Goal: Information Seeking & Learning: Check status

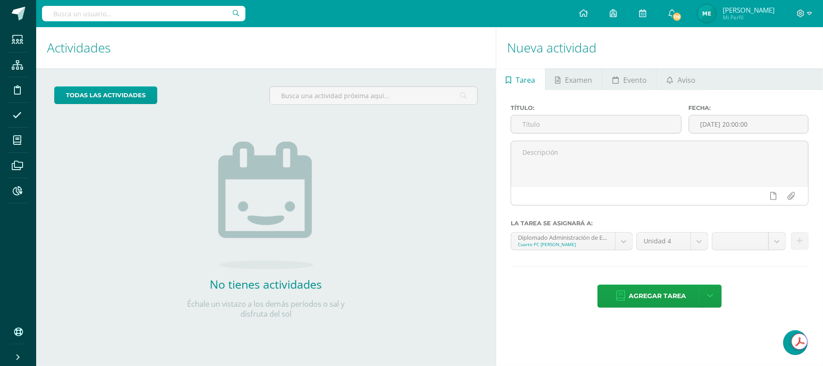
click at [127, 12] on input "text" at bounding box center [143, 13] width 203 height 15
click at [127, 13] on input "text" at bounding box center [143, 13] width 203 height 15
click at [120, 6] on input "text" at bounding box center [143, 13] width 203 height 15
click at [95, 15] on input "text" at bounding box center [143, 13] width 203 height 15
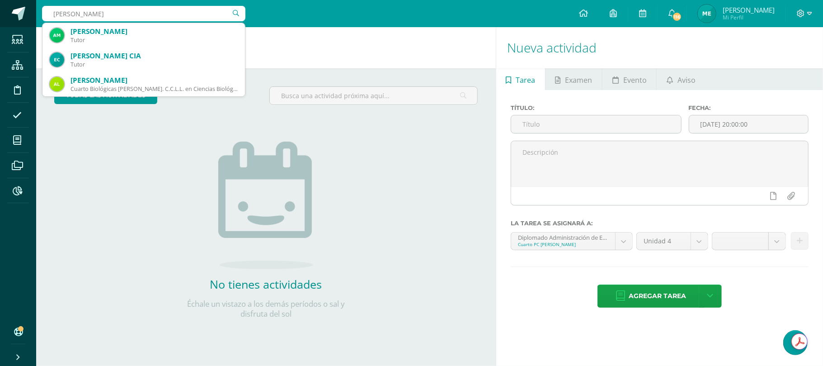
drag, startPoint x: 110, startPoint y: 15, endPoint x: 0, endPoint y: 15, distance: 110.3
click at [0, 15] on body "Estudiantes Estructura Disciplina Asistencia Mis cursos Archivos Reportes Sopor…" at bounding box center [411, 183] width 823 height 366
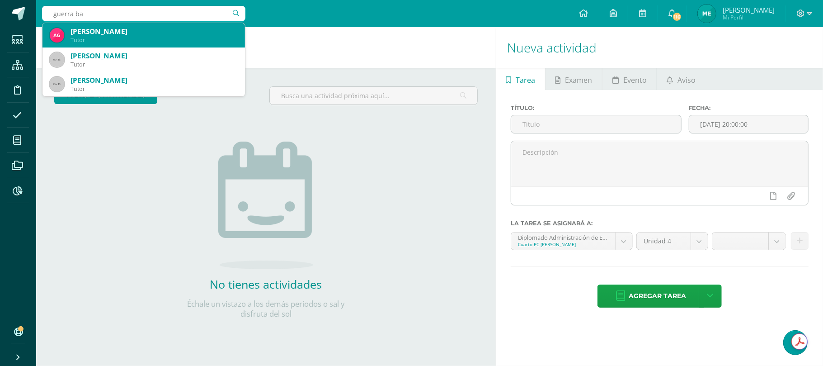
type input "guerra bat"
click at [201, 32] on div "Antony Xavier Guerra Batten" at bounding box center [154, 31] width 167 height 9
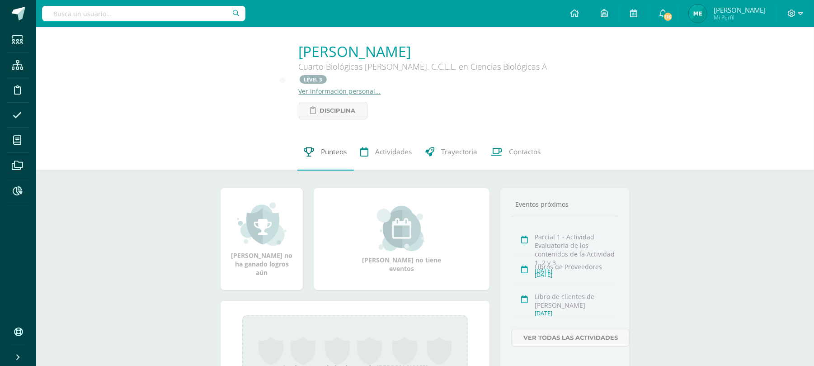
click at [321, 146] on link "Punteos" at bounding box center [325, 152] width 57 height 36
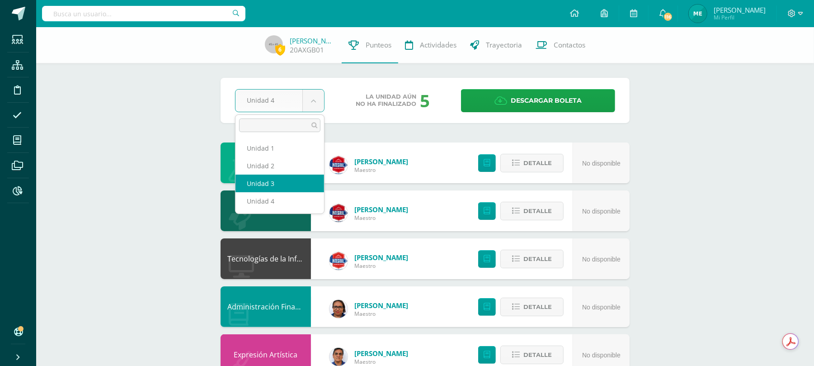
select select "Unidad 3"
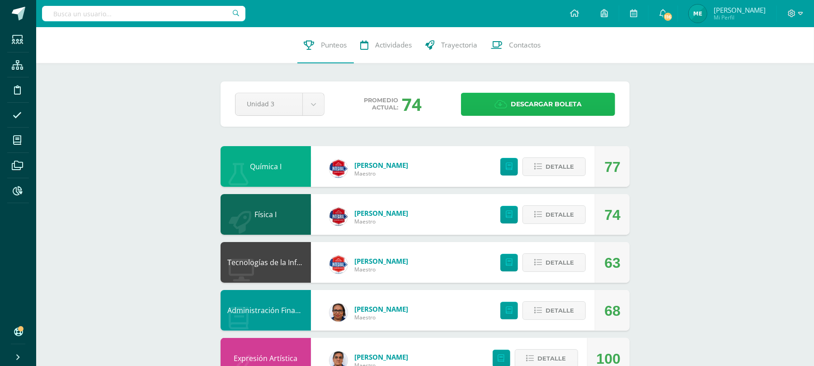
click at [519, 108] on span "Descargar boleta" at bounding box center [546, 104] width 71 height 22
